Goal: Information Seeking & Learning: Find specific fact

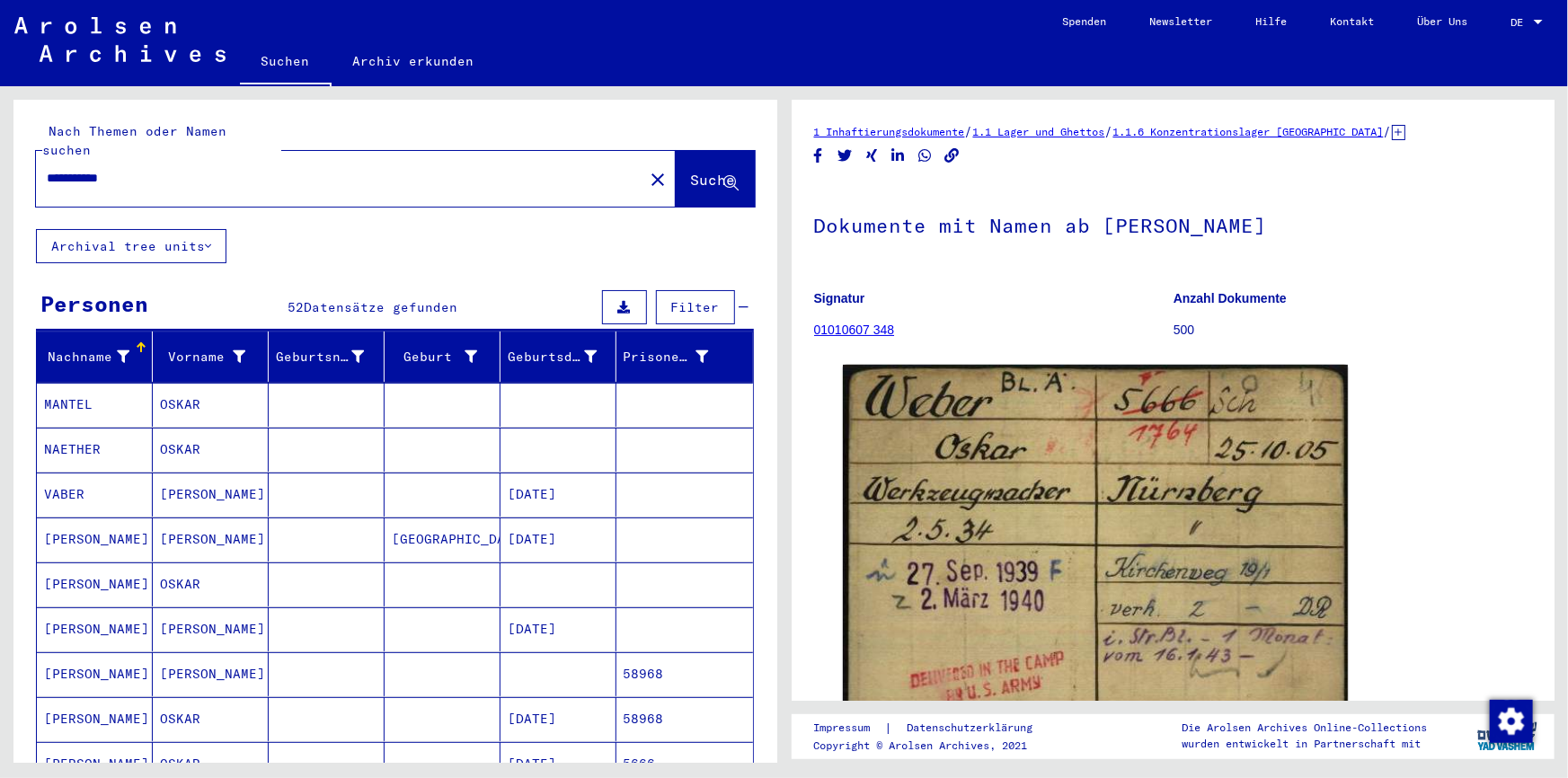
scroll to position [163, 0]
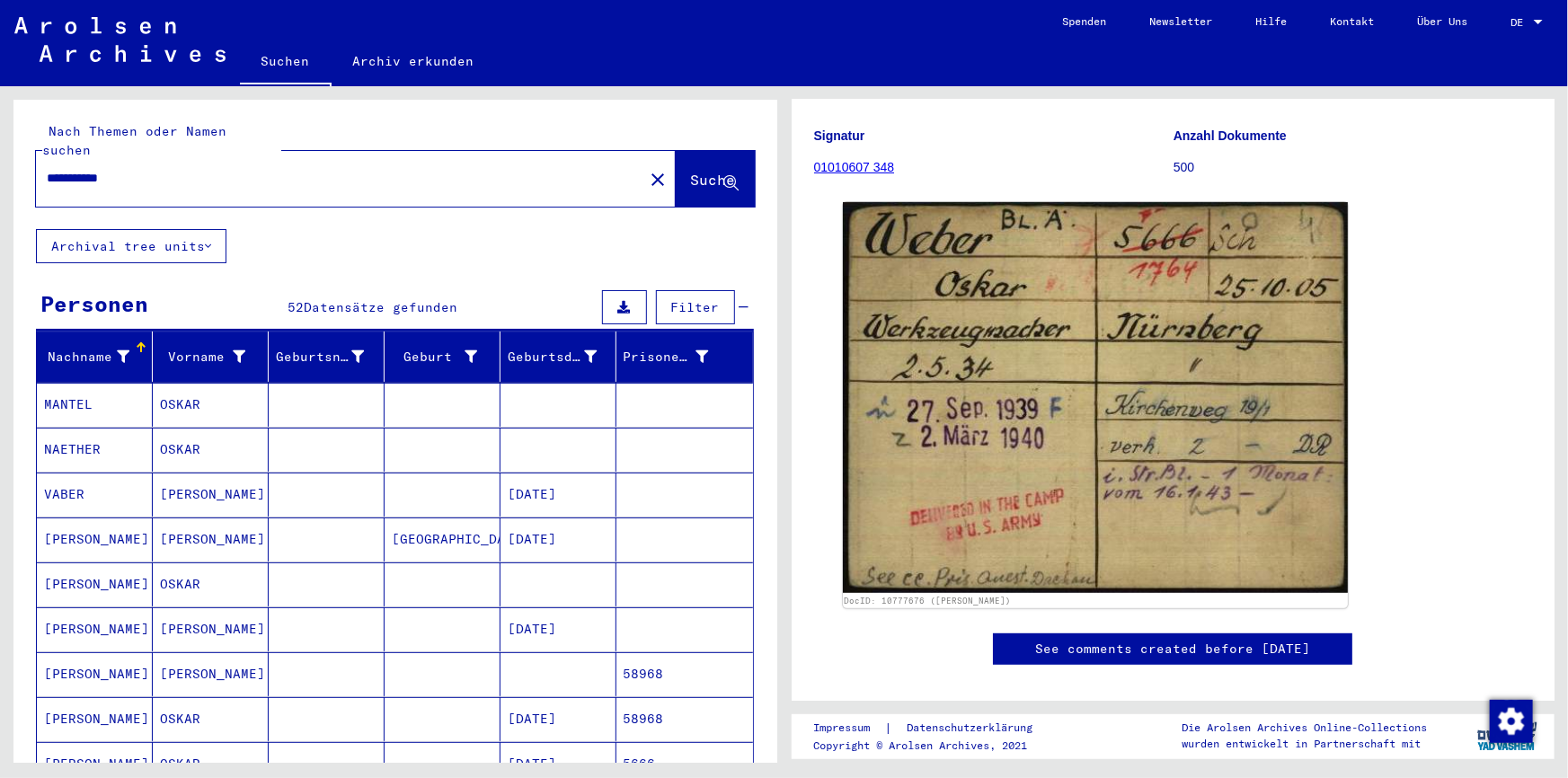
click at [0, 162] on html "**********" at bounding box center [784, 389] width 1568 height 778
type input "**********"
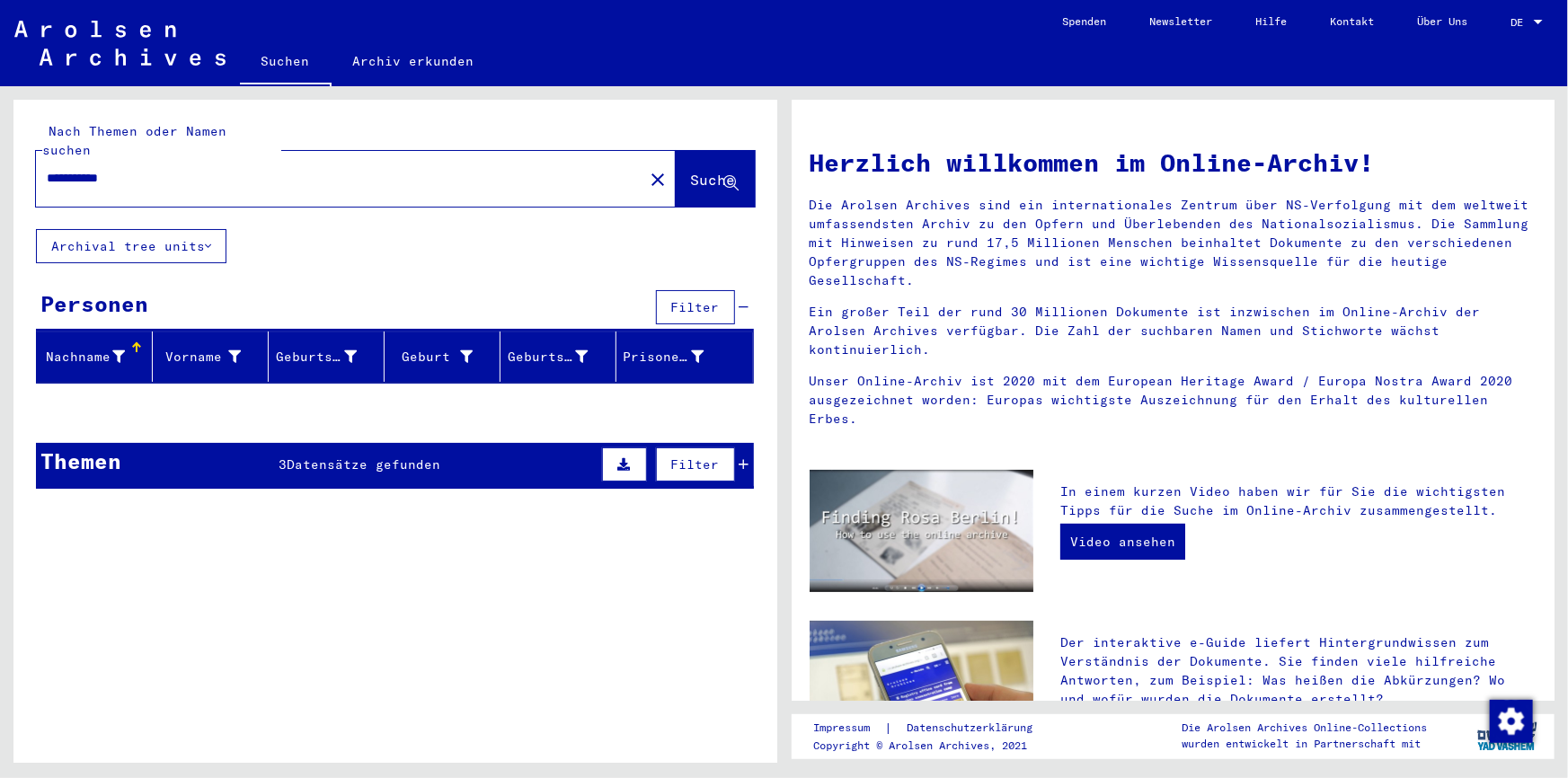
click at [602, 447] on button at bounding box center [624, 464] width 45 height 34
click at [619, 458] on icon at bounding box center [624, 464] width 12 height 12
click at [320, 443] on div "Themen 3 Datensätze gefunden Filter" at bounding box center [395, 466] width 718 height 46
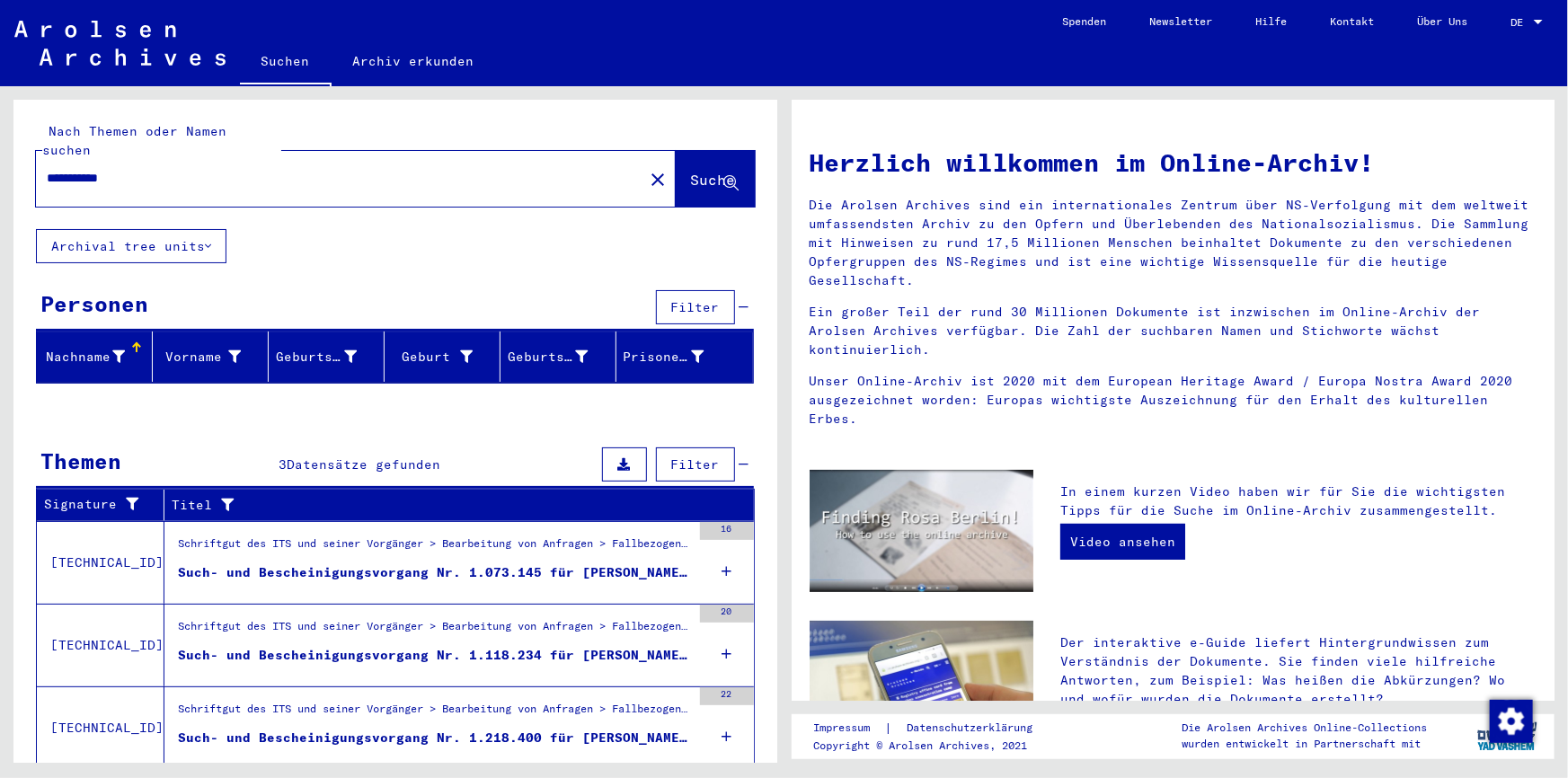
scroll to position [37, 0]
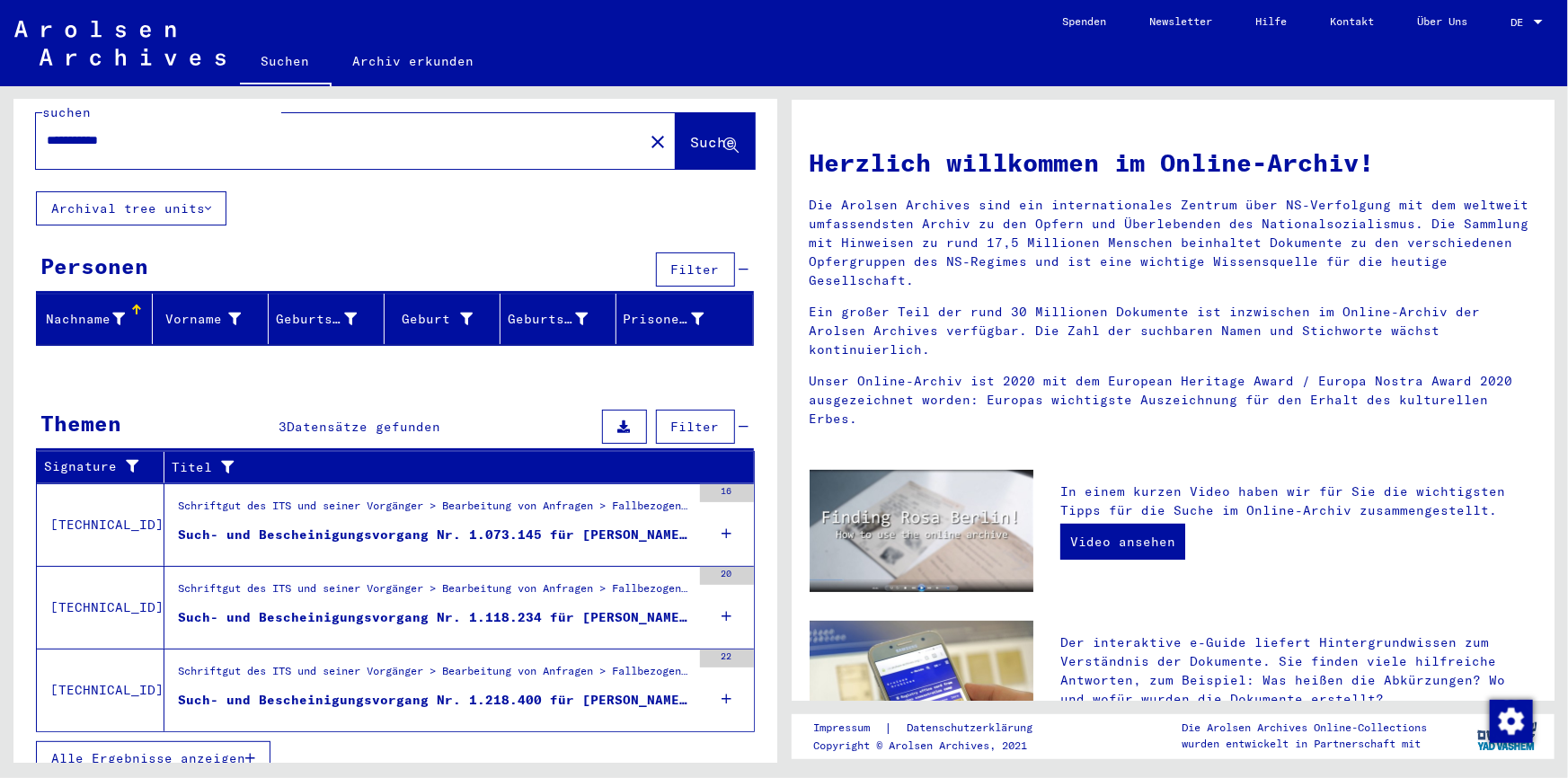
click at [611, 526] on div "Such- und Bescheinigungsvorgang Nr. 1.073.145 für [PERSON_NAME] geboren [DEMOGR…" at bounding box center [434, 535] width 513 height 19
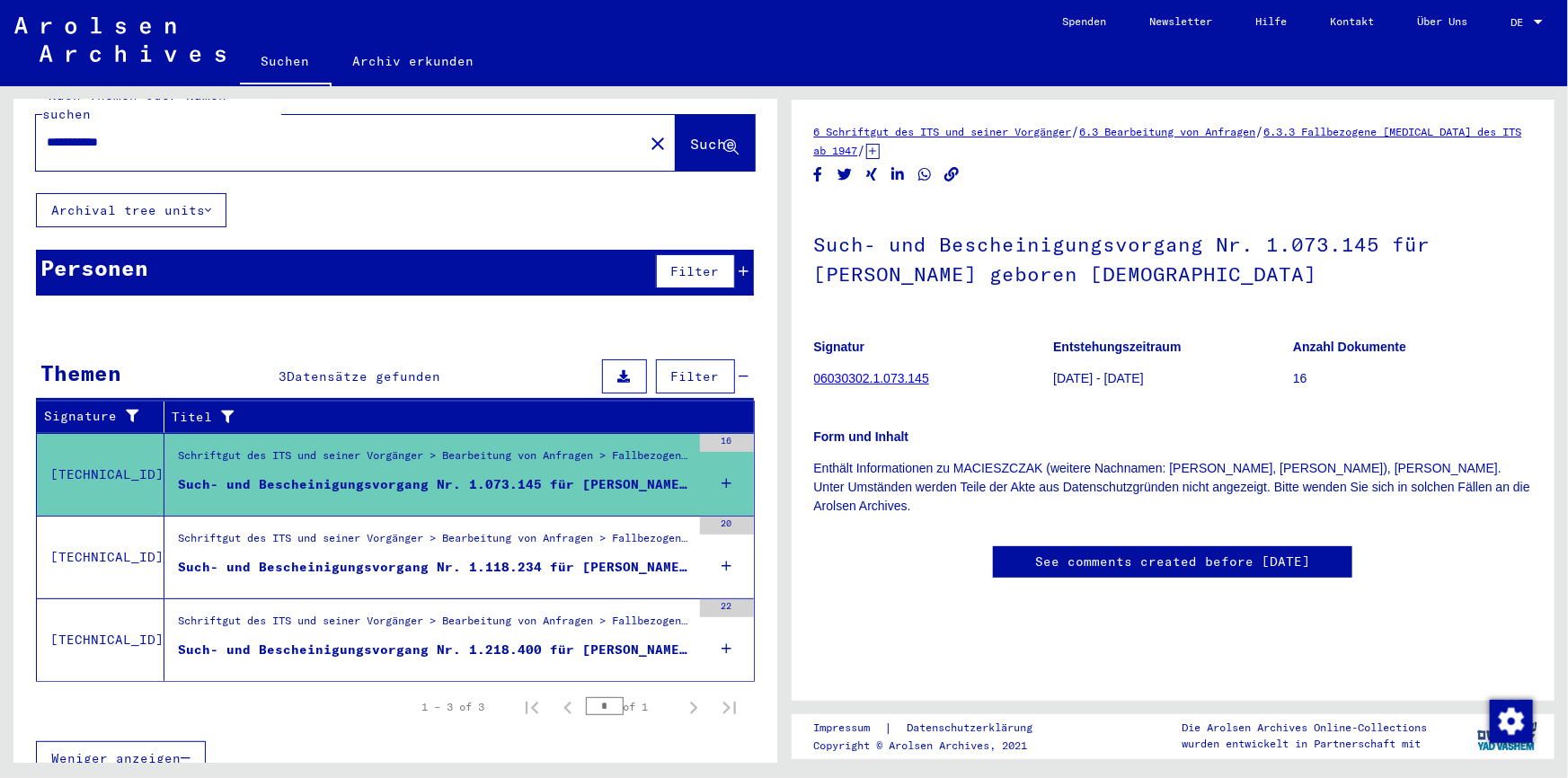
click at [601, 531] on div "Schriftgut des ITS und seiner Vorgänger > Bearbeitung von Anfragen > Fallbezoge…" at bounding box center [434, 543] width 513 height 25
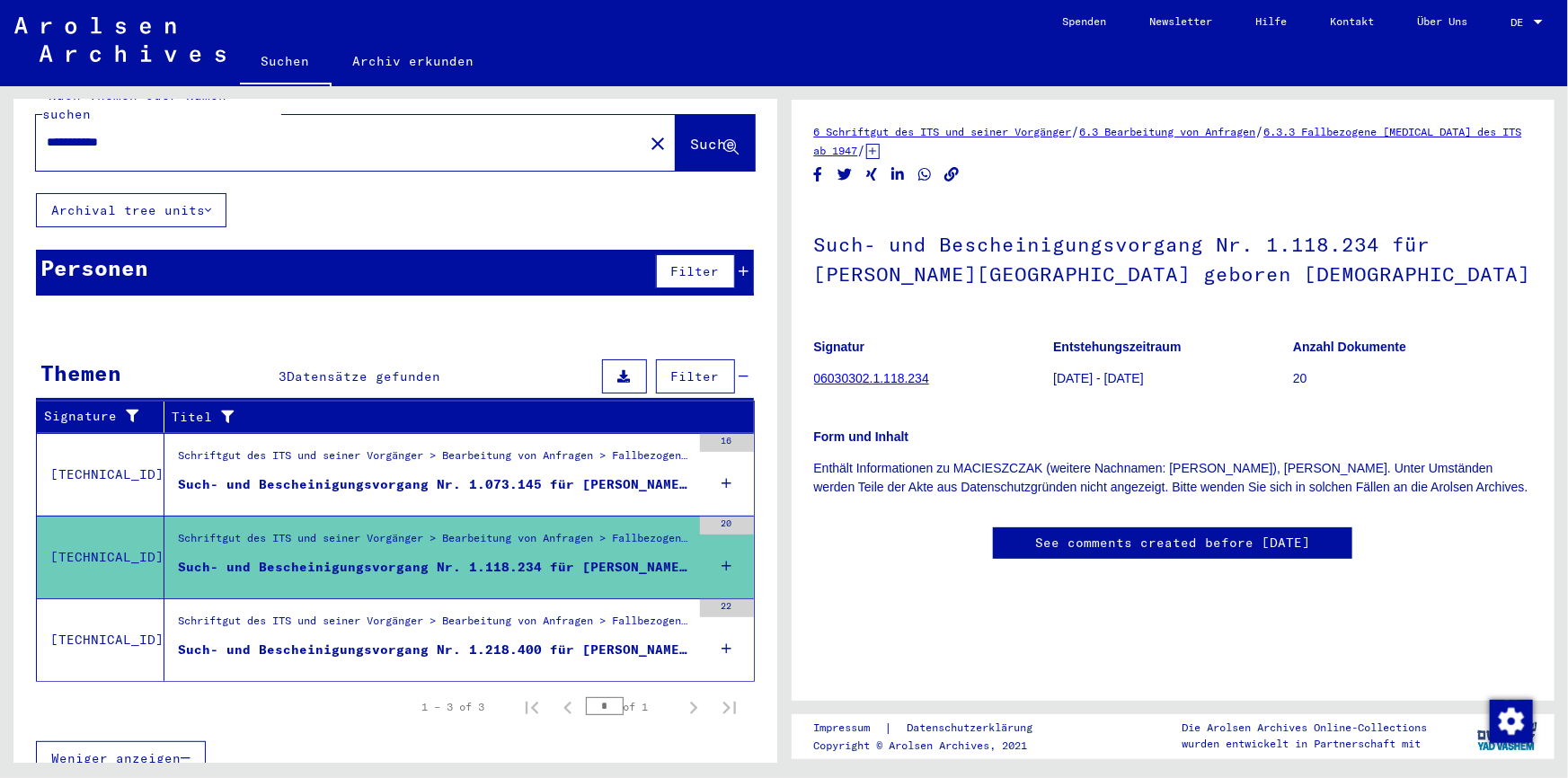
click at [565, 641] on div "Such- und Bescheinigungsvorgang Nr. 1.218.400 für [PERSON_NAME] geboren [DEMOGR…" at bounding box center [434, 651] width 513 height 19
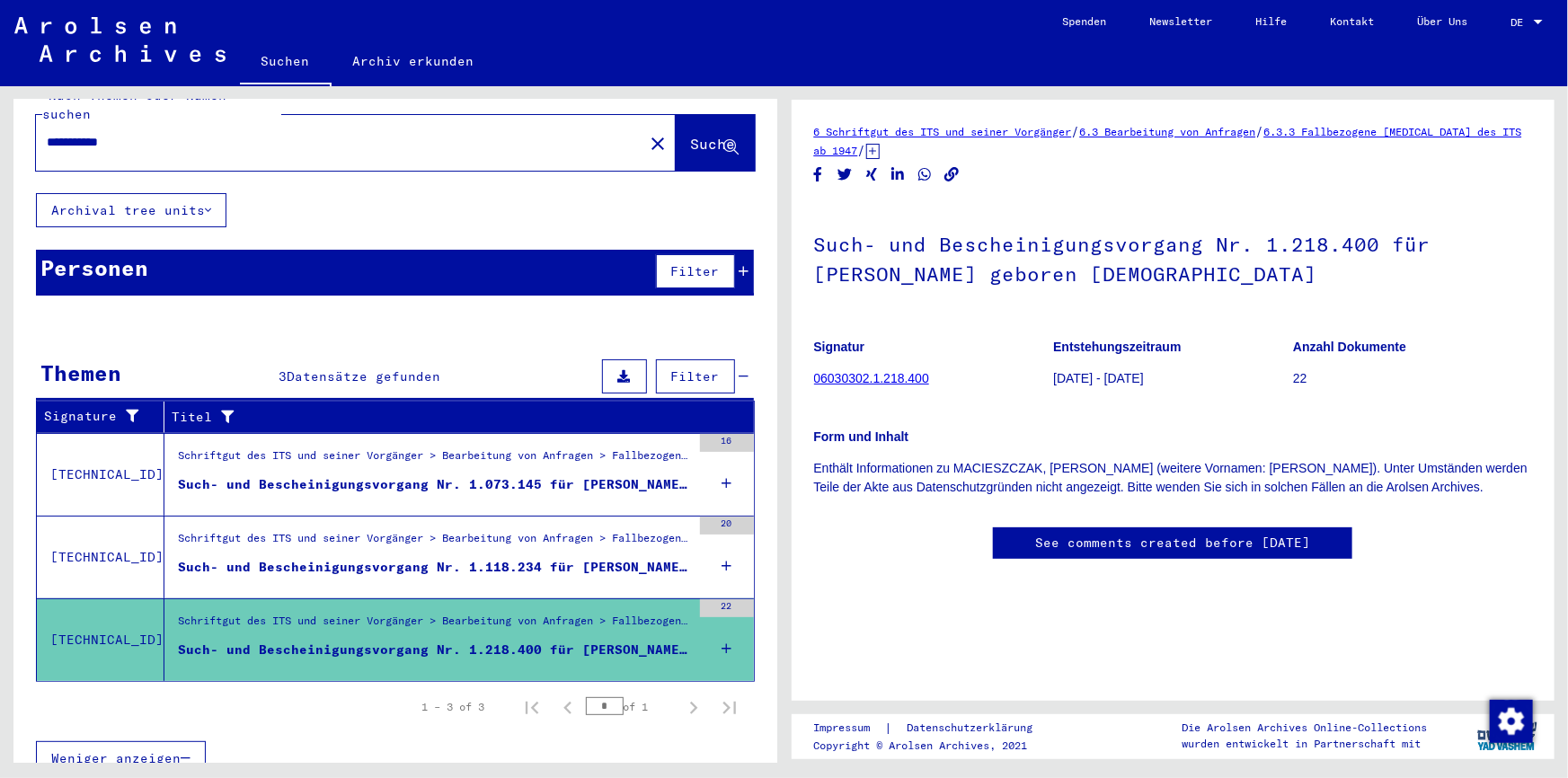
scroll to position [81, 0]
click at [841, 371] on link "06030302.1.218.400" at bounding box center [872, 378] width 115 height 14
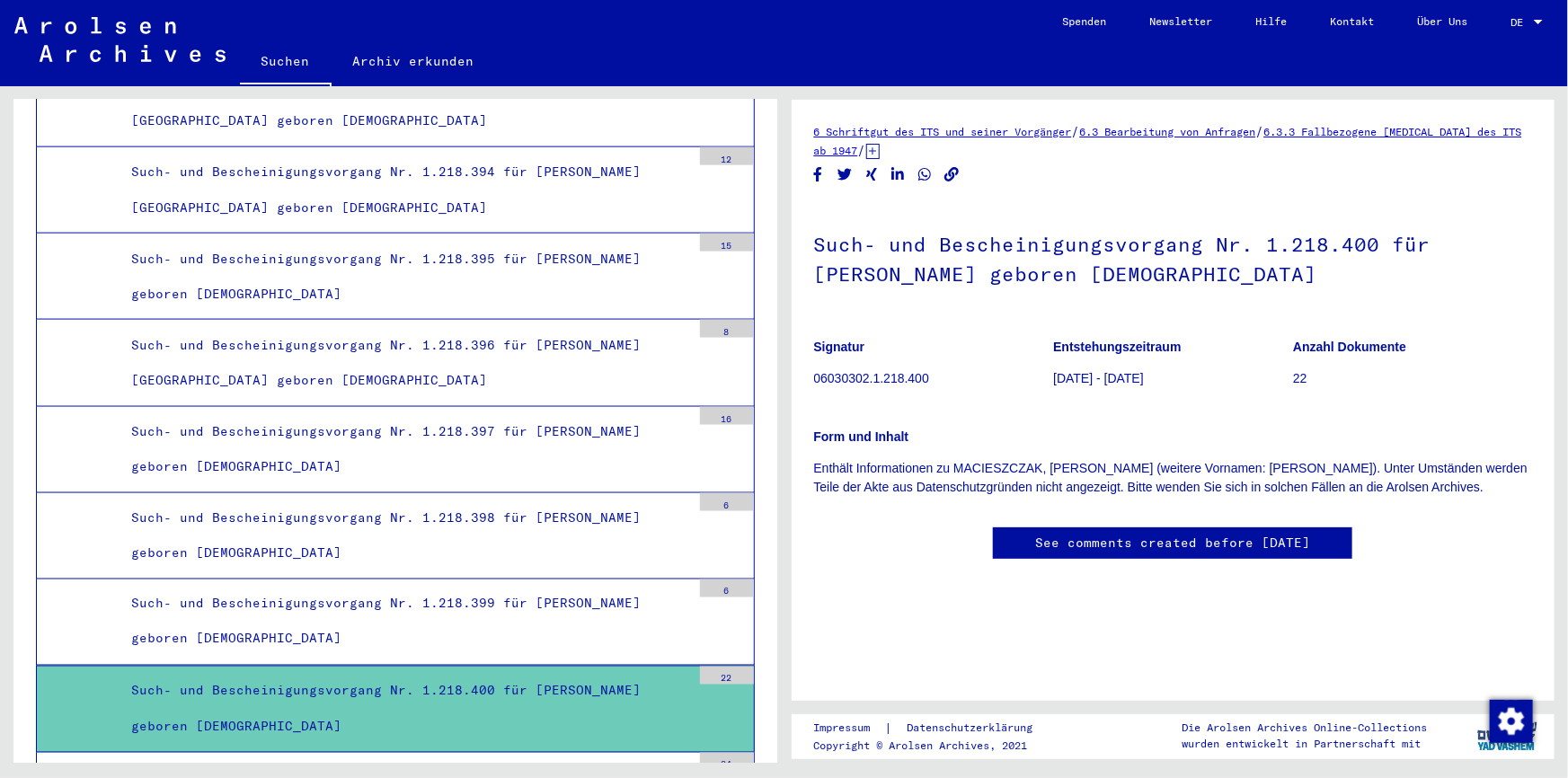
click at [1380, 135] on link "6.3.3 Fallbezogene [MEDICAL_DATA] des ITS ab 1947" at bounding box center [1168, 141] width 708 height 33
click at [1205, 141] on div "6 Schriftgut des ITS und seiner Vorgänger / 6.3 Bearbeitung von Anfragen / 6.3.…" at bounding box center [1173, 141] width 719 height 37
click at [1204, 141] on div "6 Schriftgut des ITS und seiner Vorgänger / 6.3 Bearbeitung von Anfragen / 6.3.…" at bounding box center [1173, 141] width 719 height 37
click at [1204, 135] on link "6.3 Bearbeitung von Anfragen" at bounding box center [1168, 131] width 176 height 13
click at [998, 130] on link "6 Schriftgut des ITS und seiner Vorgänger" at bounding box center [943, 131] width 258 height 13
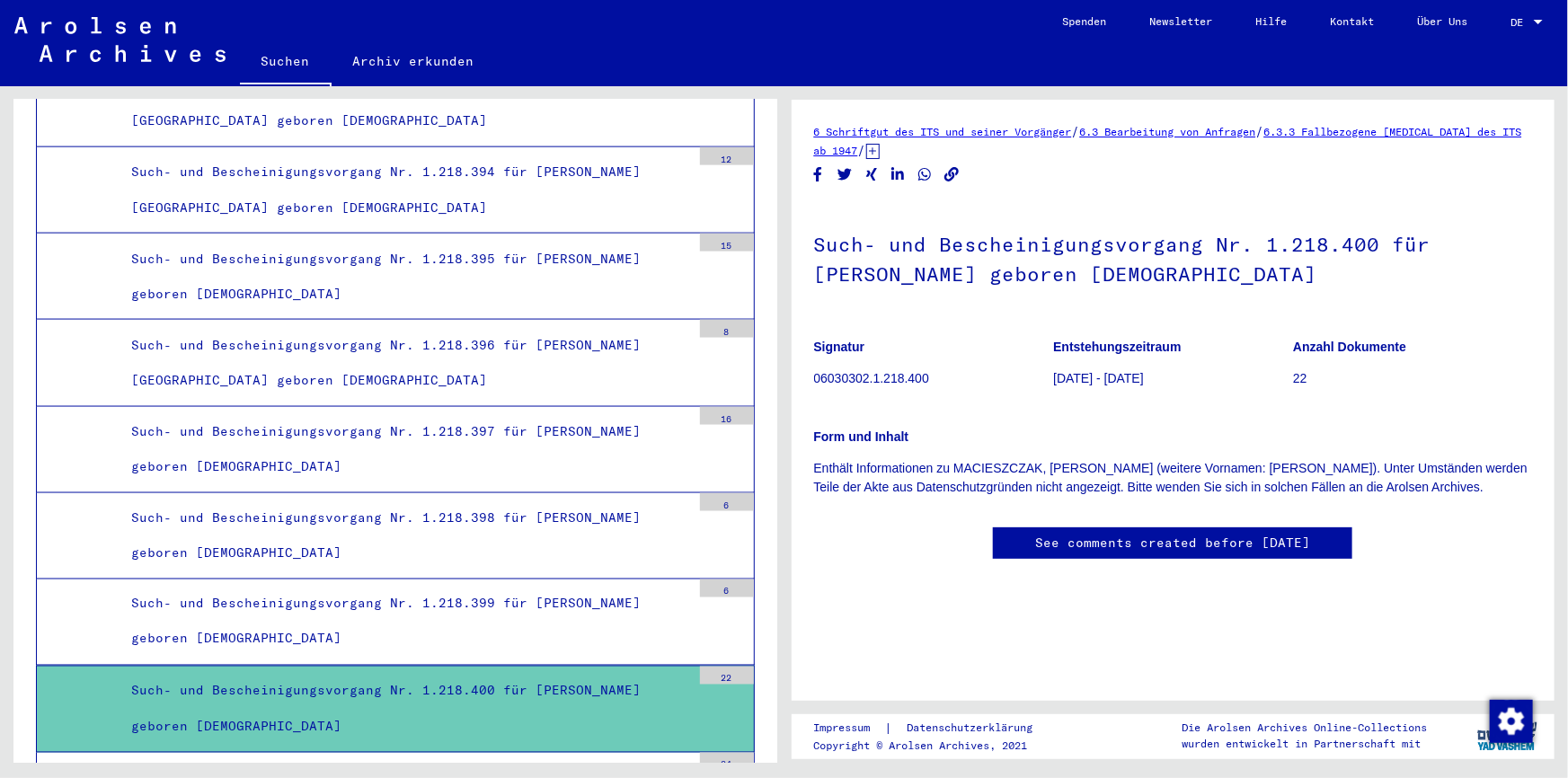
scroll to position [81, 0]
click at [1080, 369] on p "[DATE] - [DATE]" at bounding box center [1172, 379] width 239 height 19
click at [1104, 369] on p "[DATE] - [DATE]" at bounding box center [1172, 379] width 239 height 19
click at [1279, 369] on p "[DATE] - [DATE]" at bounding box center [1172, 379] width 239 height 19
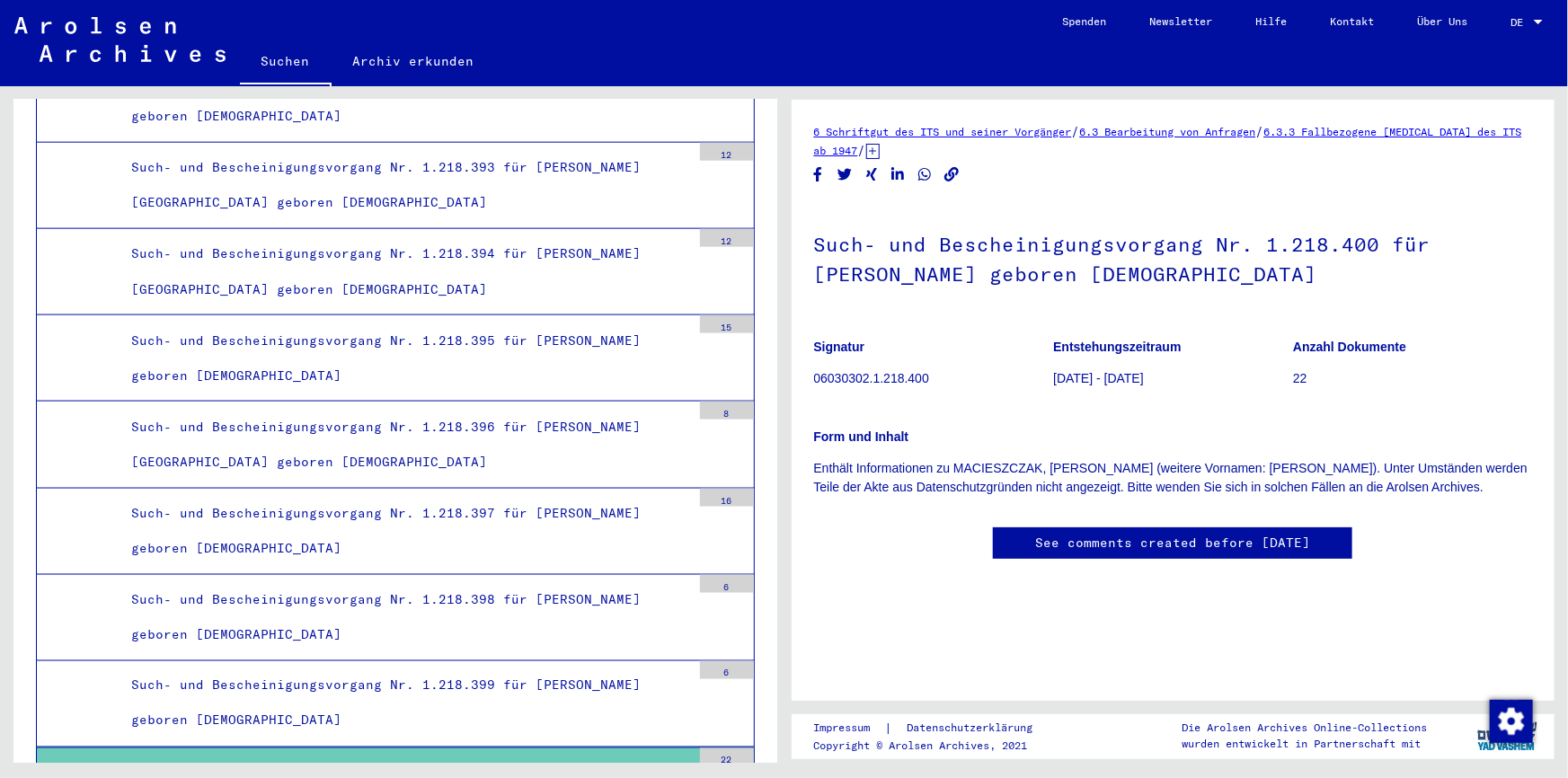
scroll to position [67080, 0]
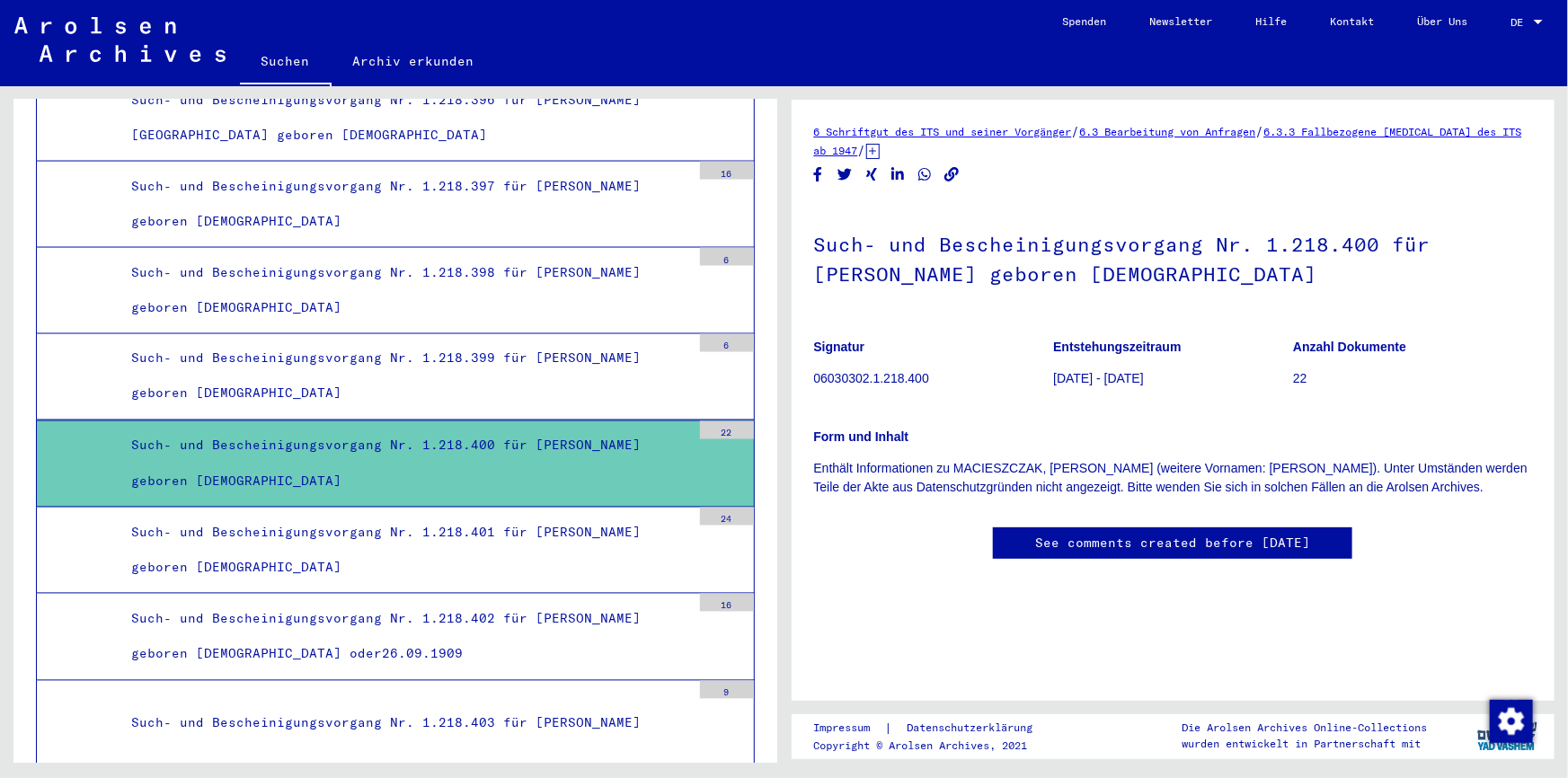
click at [589, 428] on div "Such- und Bescheinigungsvorgang Nr. 1.218.400 für [PERSON_NAME] geboren [DEMOGR…" at bounding box center [405, 463] width 574 height 70
drag, startPoint x: 1259, startPoint y: 245, endPoint x: 1361, endPoint y: 233, distance: 102.7
click at [1361, 233] on h1 "Such- und Bescheinigungsvorgang Nr. 1.218.400 für [PERSON_NAME] geboren [DEMOGR…" at bounding box center [1173, 258] width 719 height 109
copy h1 "1.218.400"
click at [276, 63] on link "Suchen" at bounding box center [286, 63] width 92 height 47
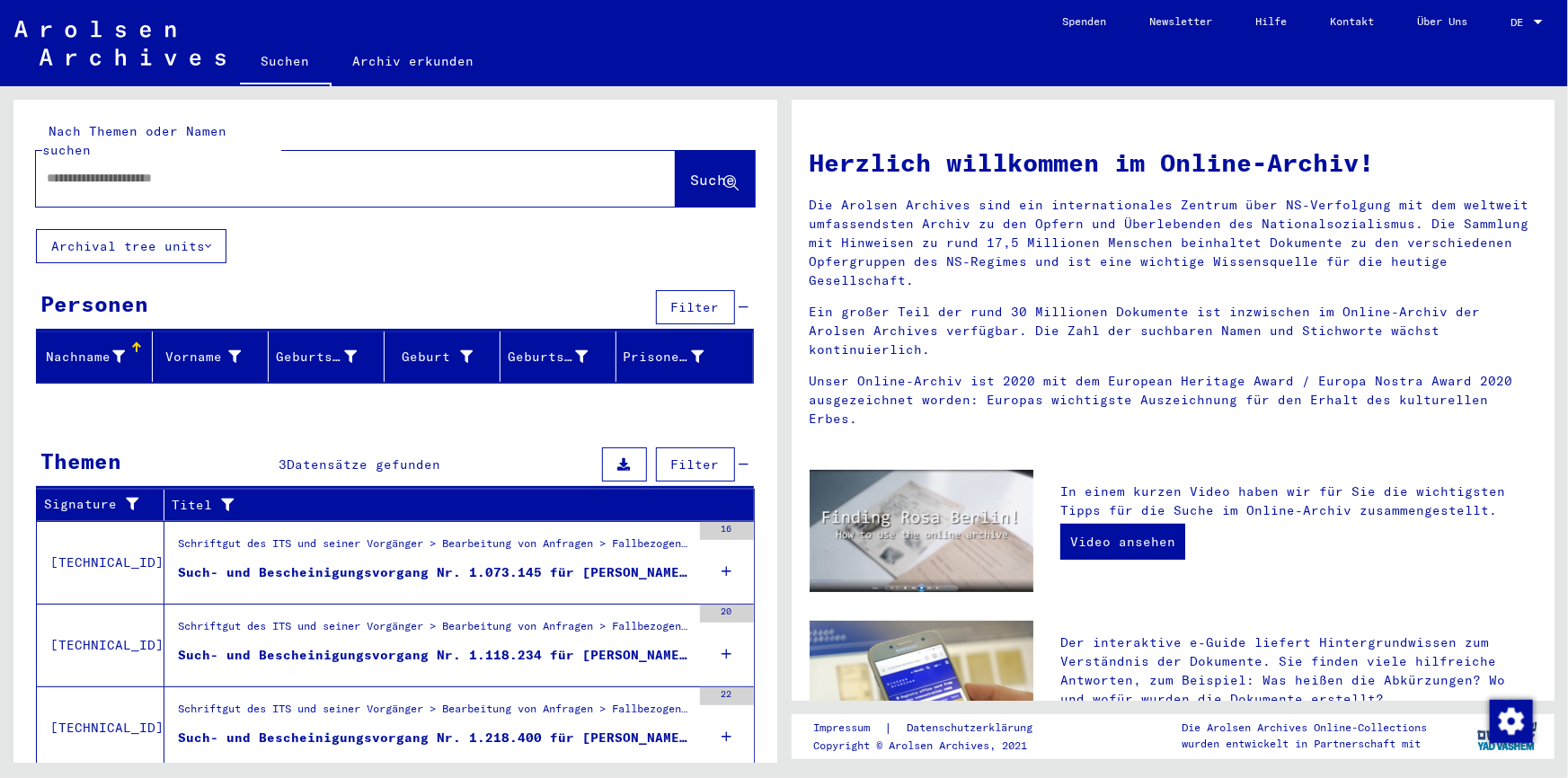
click at [155, 169] on input "text" at bounding box center [335, 178] width 575 height 19
paste input "*********"
type input "*********"
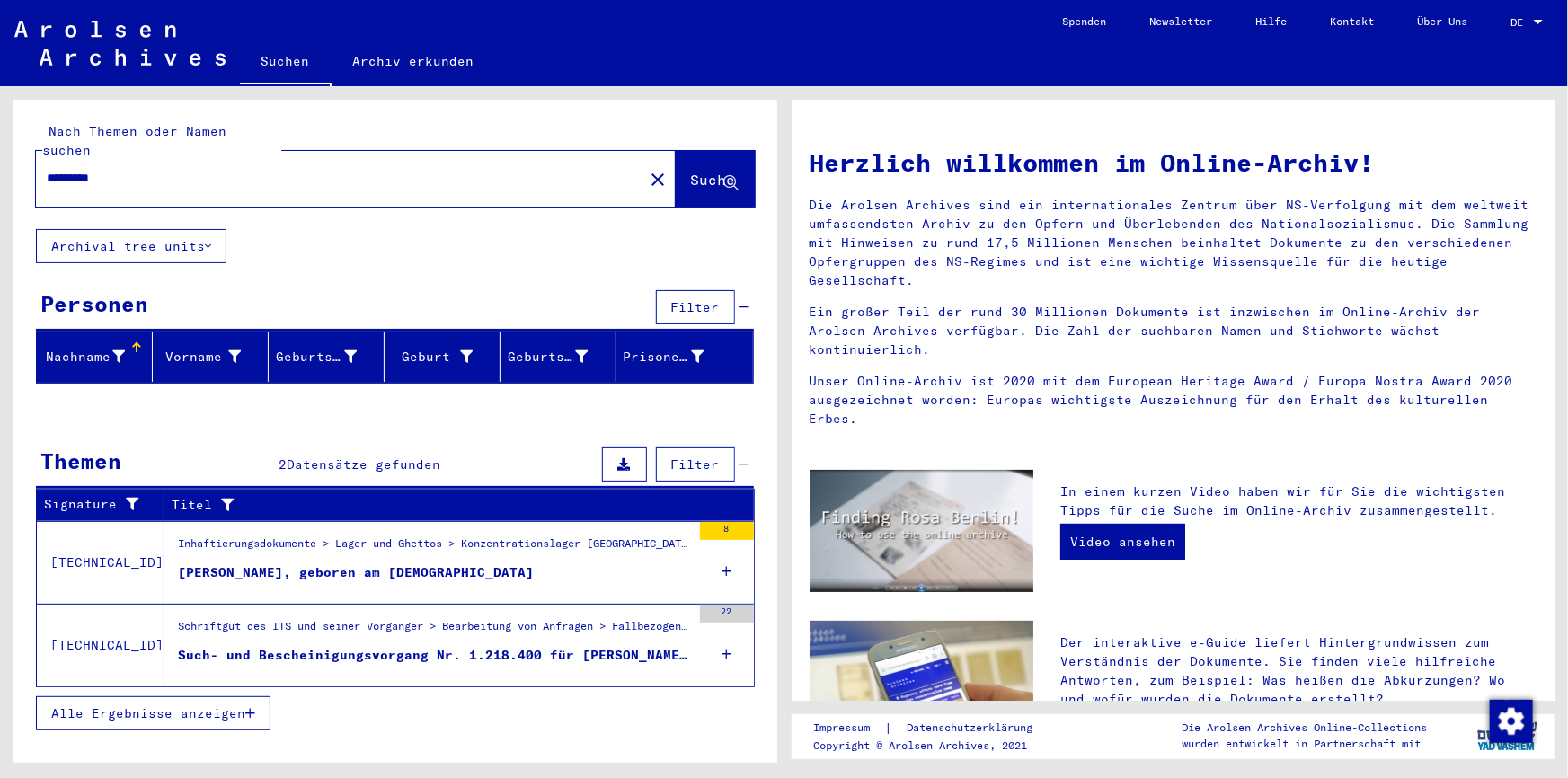
click at [582, 646] on div "Such- und Bescheinigungsvorgang Nr. 1.218.400 für [PERSON_NAME] geboren [DEMOGR…" at bounding box center [434, 655] width 513 height 19
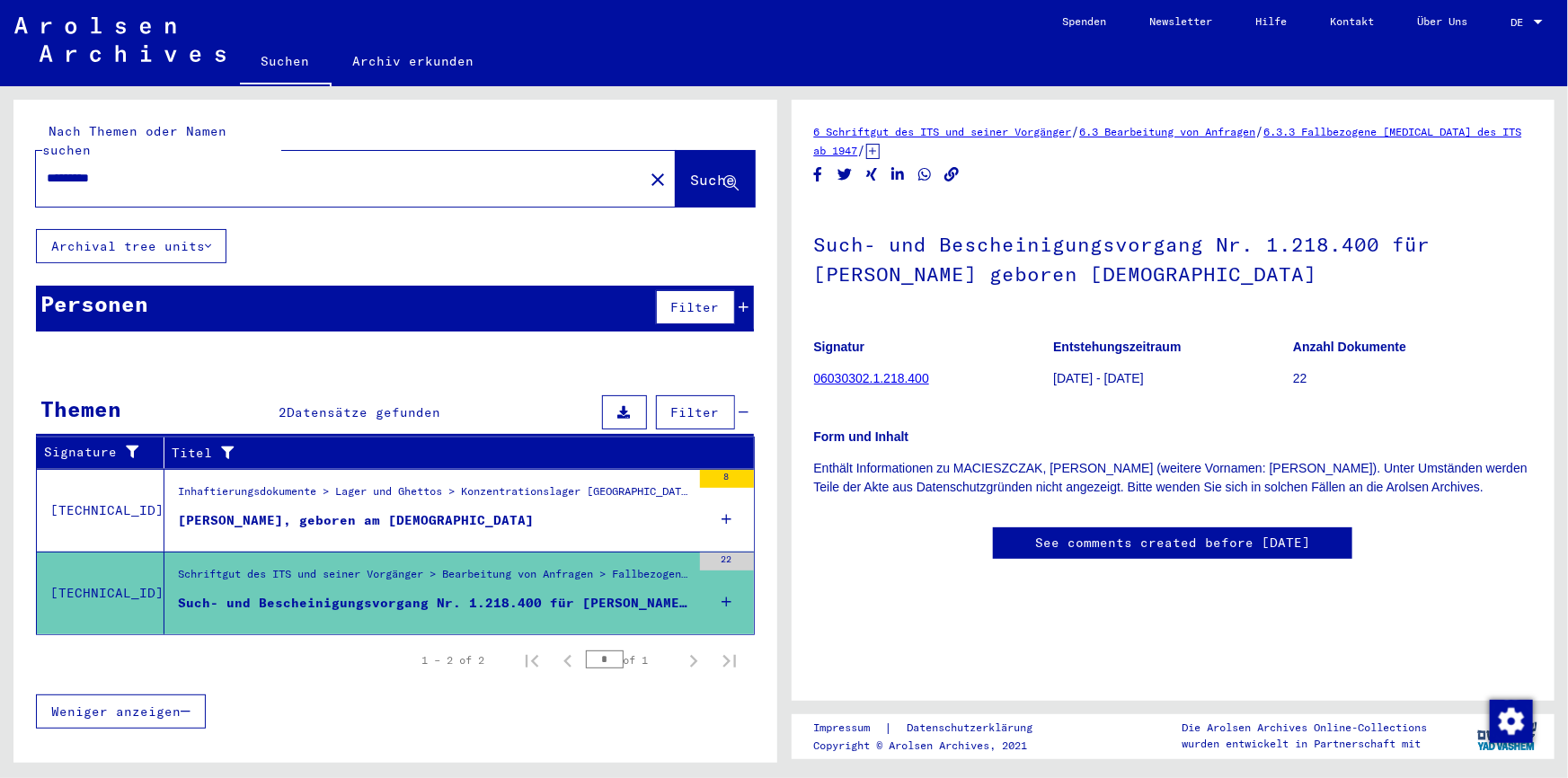
click at [898, 380] on link "06030302.1.218.400" at bounding box center [872, 378] width 115 height 14
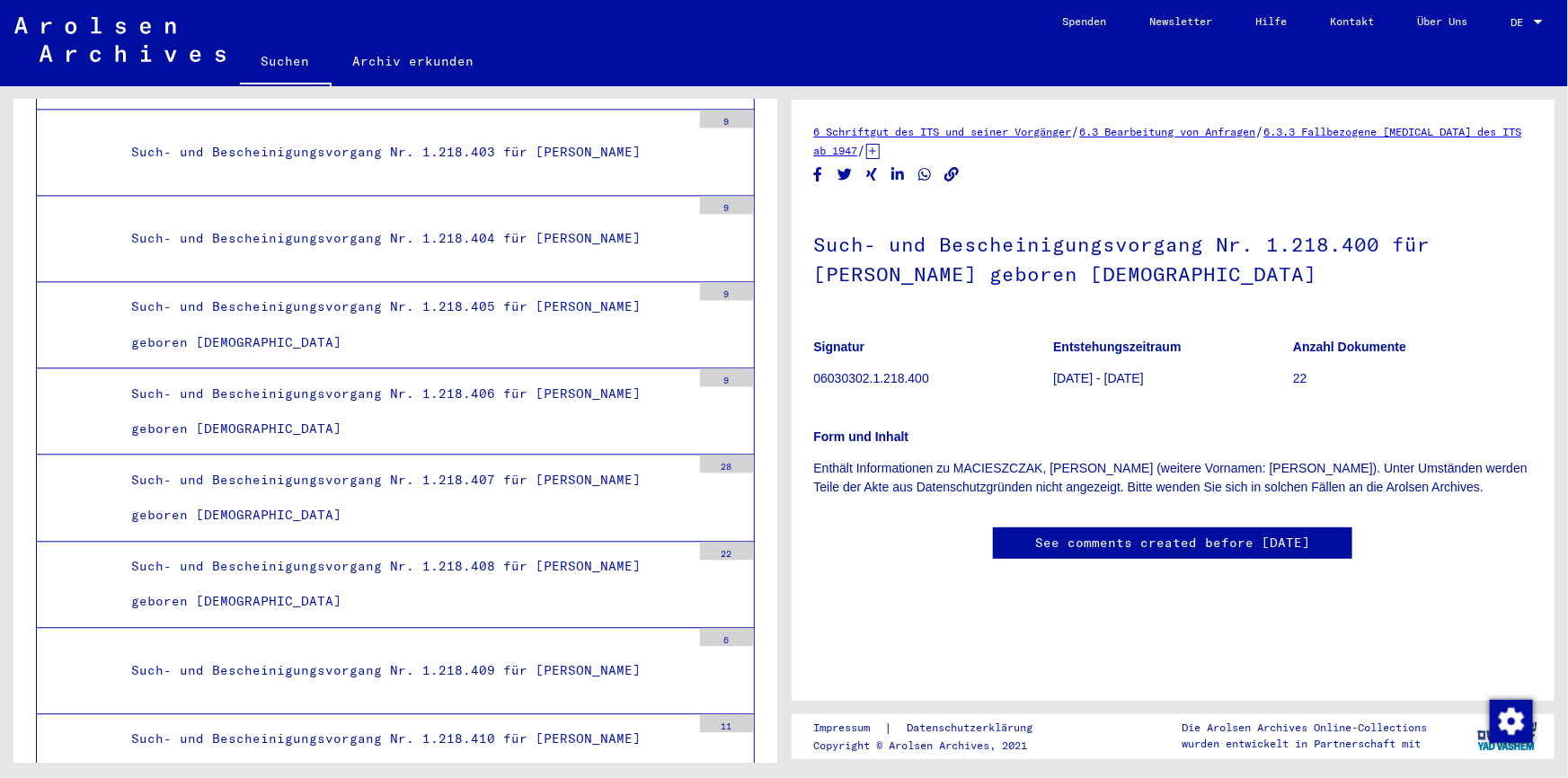
click at [1293, 382] on p "22" at bounding box center [1412, 379] width 239 height 19
